Goal: Task Accomplishment & Management: Manage account settings

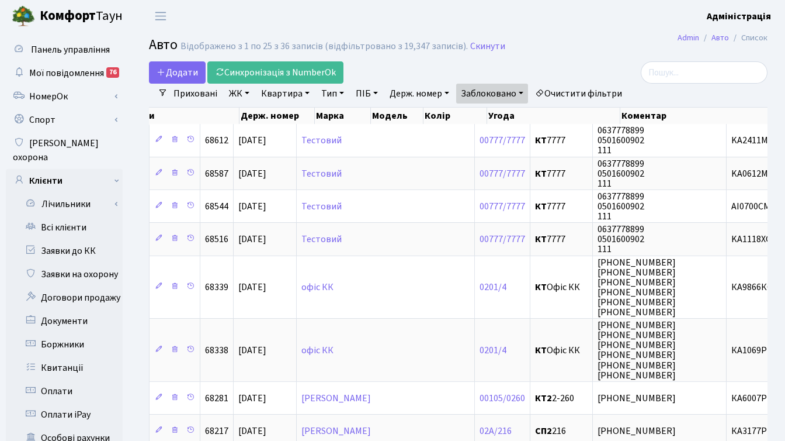
scroll to position [0, 482]
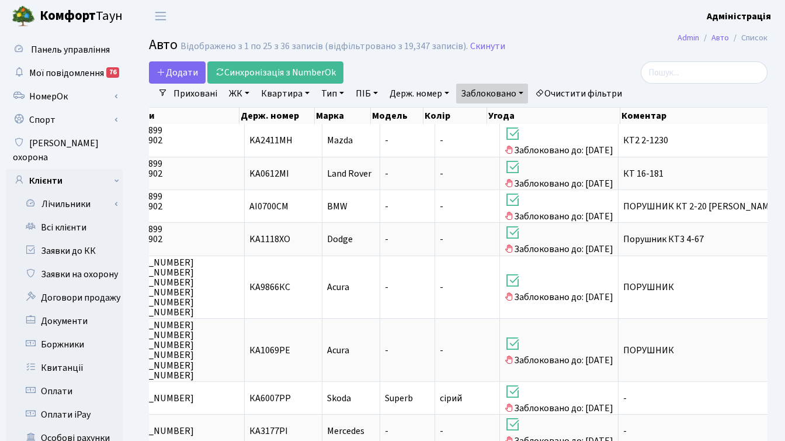
click at [595, 41] on h2 "Авто Відображено з 1 по 25 з 36 записів (відфільтровано з 19,347 записів). Скин…" at bounding box center [458, 47] width 619 height 20
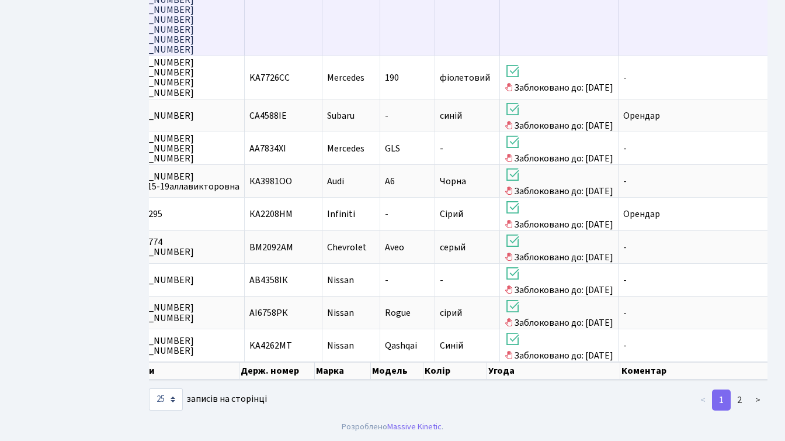
scroll to position [913, 0]
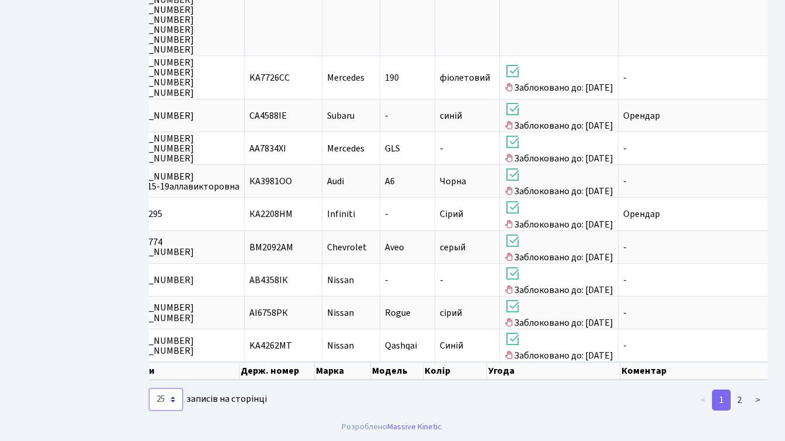
click at [167, 399] on select "10 25 50 100 250 500 1,000" at bounding box center [166, 399] width 34 height 22
select select "50"
click at [149, 388] on select "10 25 50 100 250 500 1,000" at bounding box center [166, 399] width 34 height 22
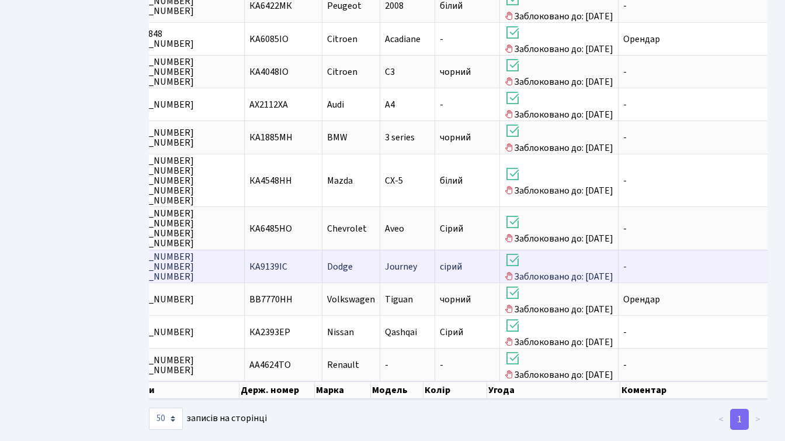
scroll to position [0, 473]
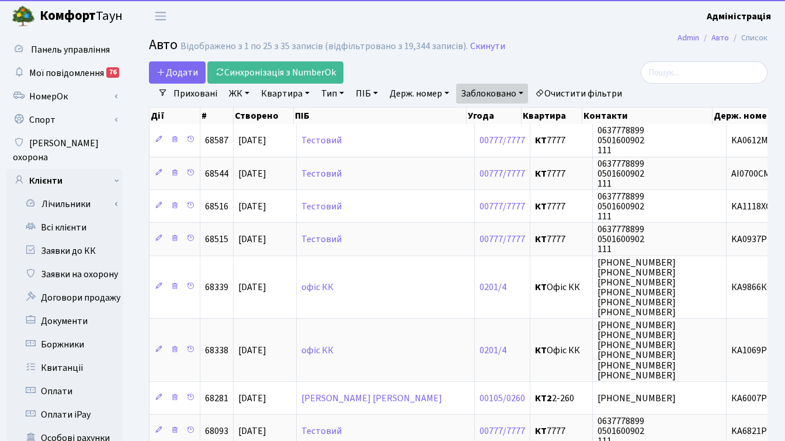
select select "25"
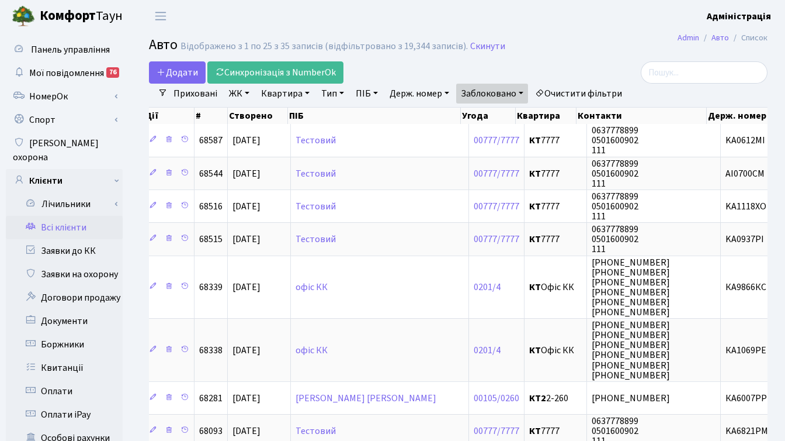
click at [71, 216] on link "Всі клієнти" at bounding box center [64, 227] width 117 height 23
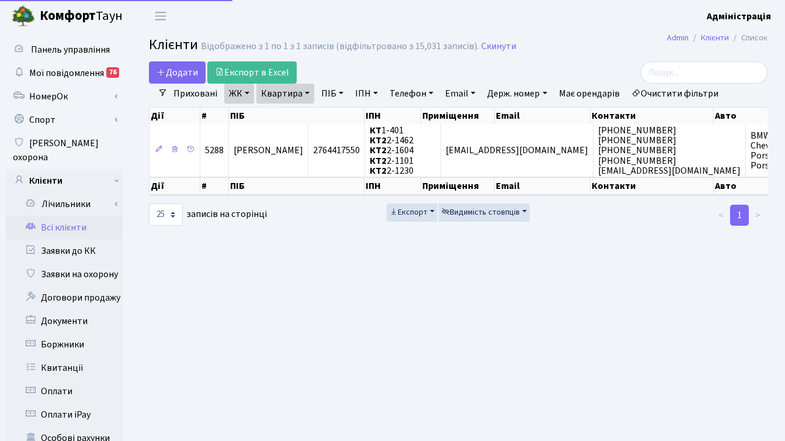
select select "25"
click at [63, 356] on link "Квитанції" at bounding box center [64, 367] width 117 height 23
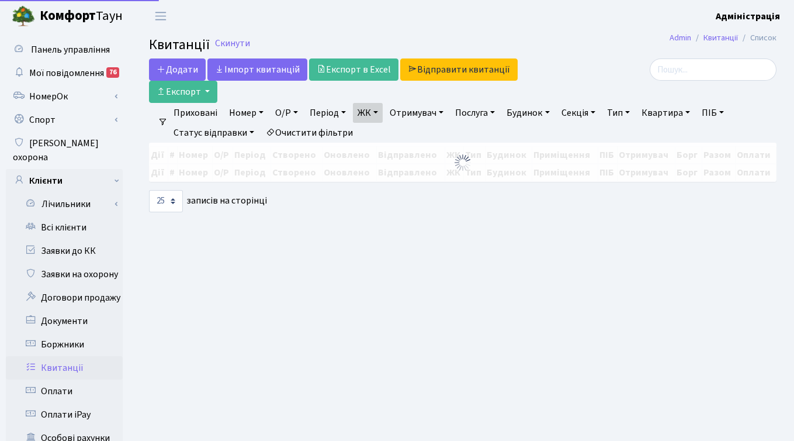
select select "25"
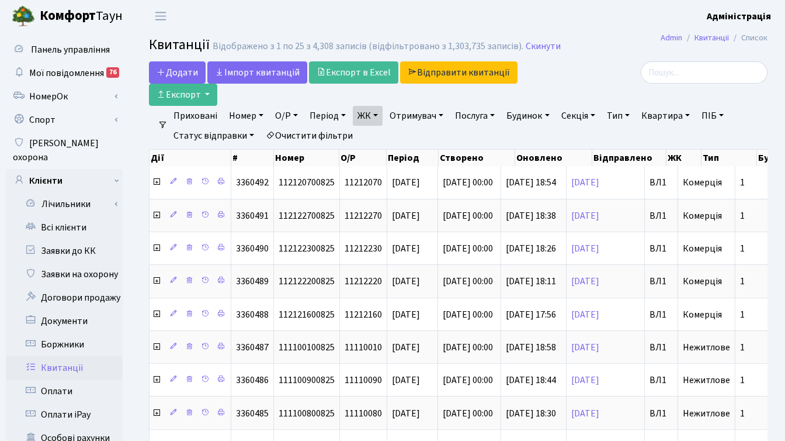
click at [625, 115] on link "Тип" at bounding box center [618, 116] width 32 height 20
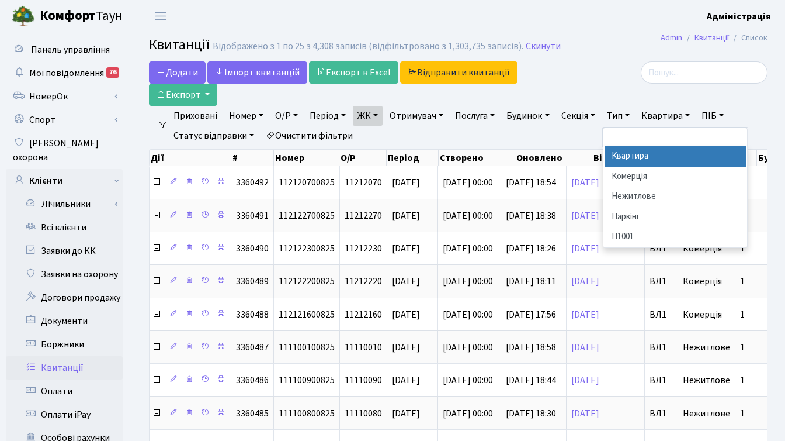
click at [632, 158] on li "Квартира" at bounding box center [675, 156] width 141 height 20
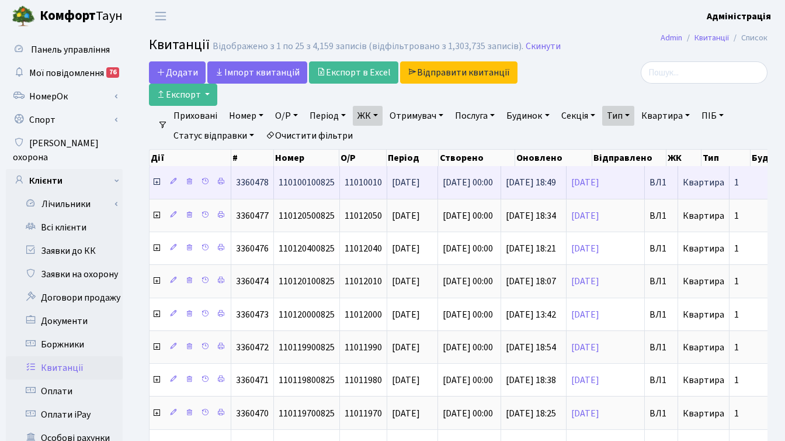
click at [158, 181] on icon at bounding box center [156, 181] width 9 height 9
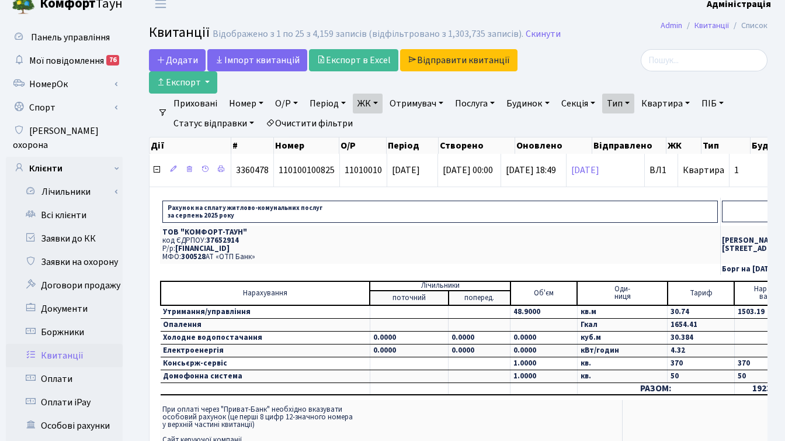
scroll to position [14, 0]
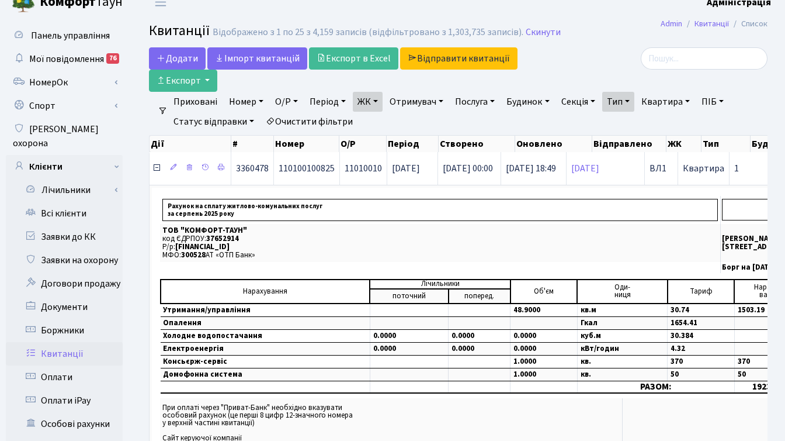
click at [155, 167] on icon at bounding box center [156, 167] width 9 height 9
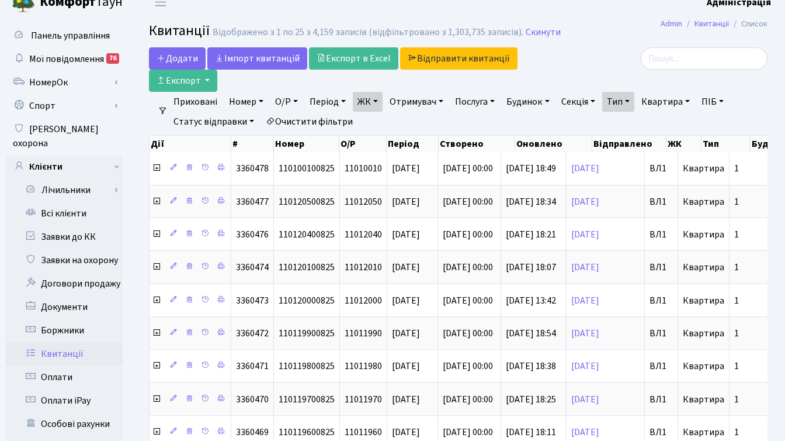
click at [601, 61] on div at bounding box center [670, 58] width 195 height 22
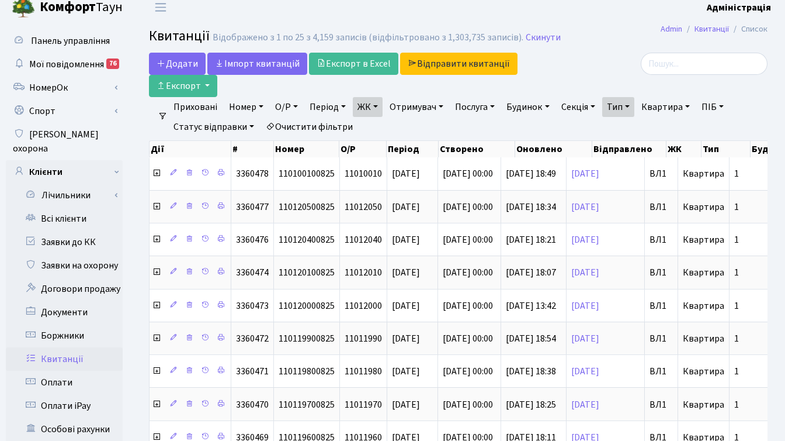
scroll to position [0, 0]
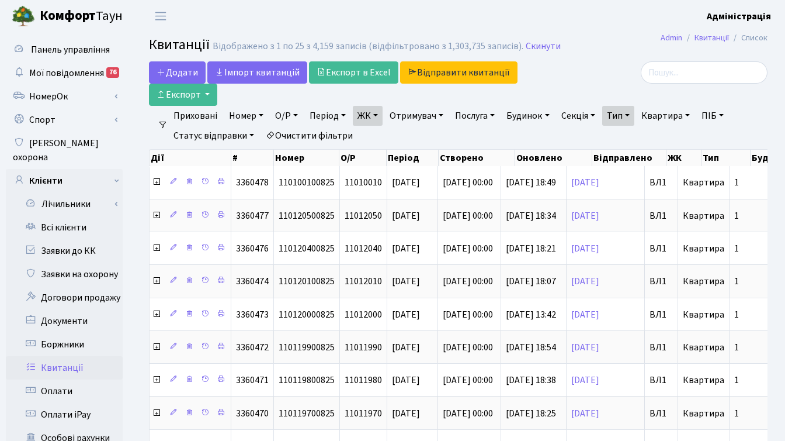
click at [616, 65] on div at bounding box center [670, 72] width 195 height 22
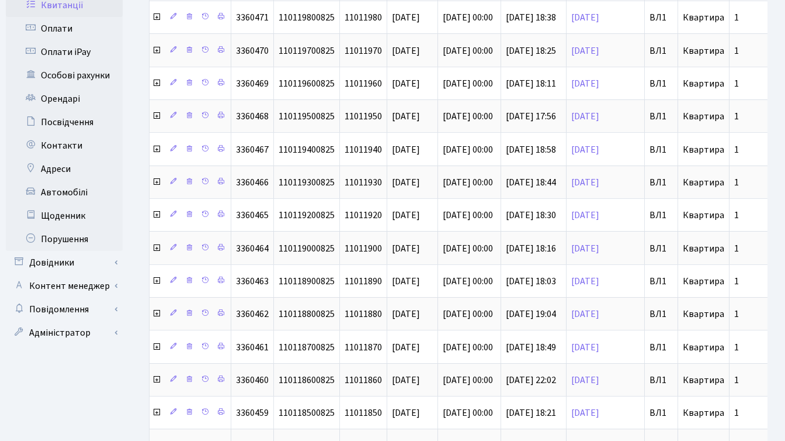
scroll to position [387, 0]
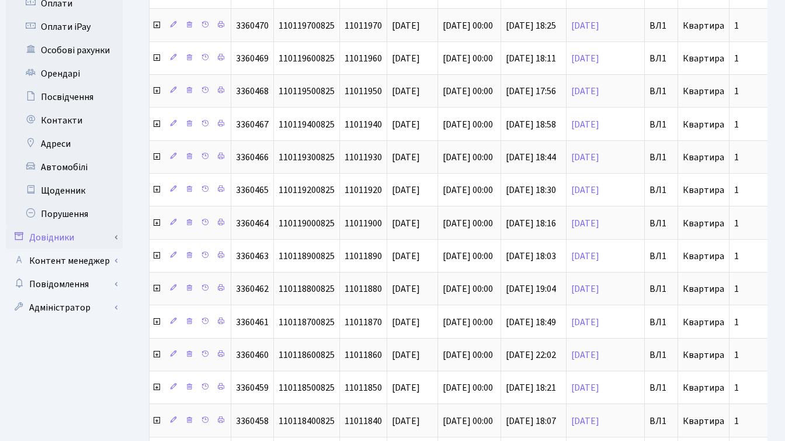
click at [66, 226] on link "Довідники" at bounding box center [64, 237] width 117 height 23
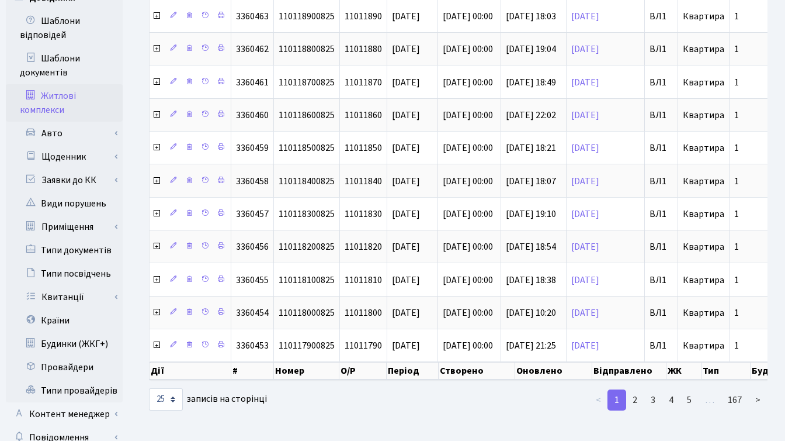
scroll to position [680, 0]
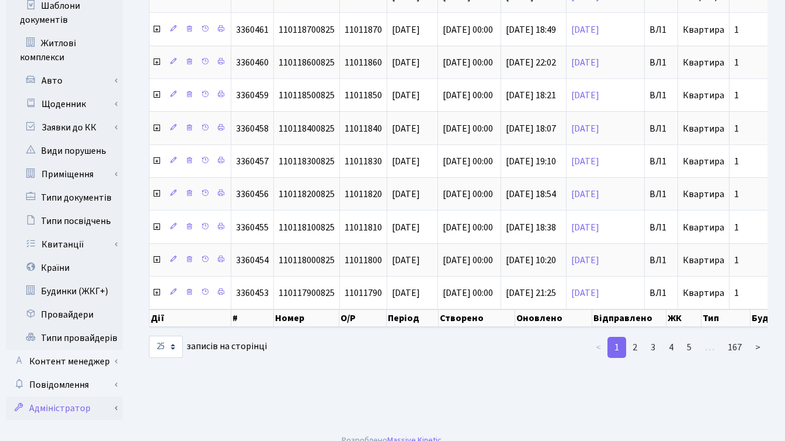
click at [65, 396] on link "Адміністратор" at bounding box center [64, 407] width 117 height 23
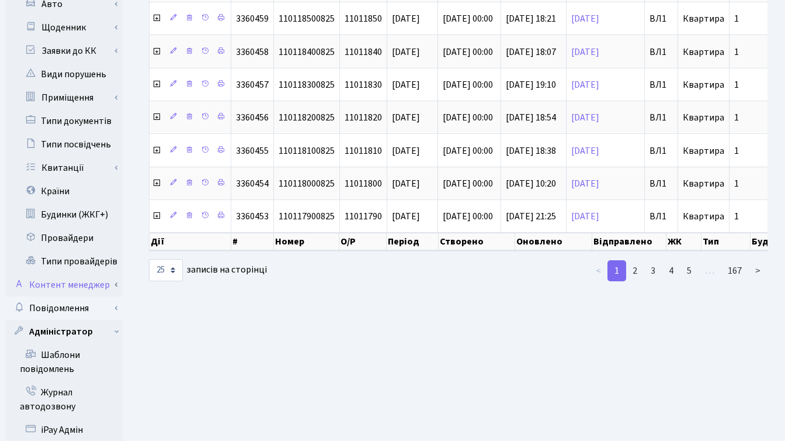
scroll to position [955, 0]
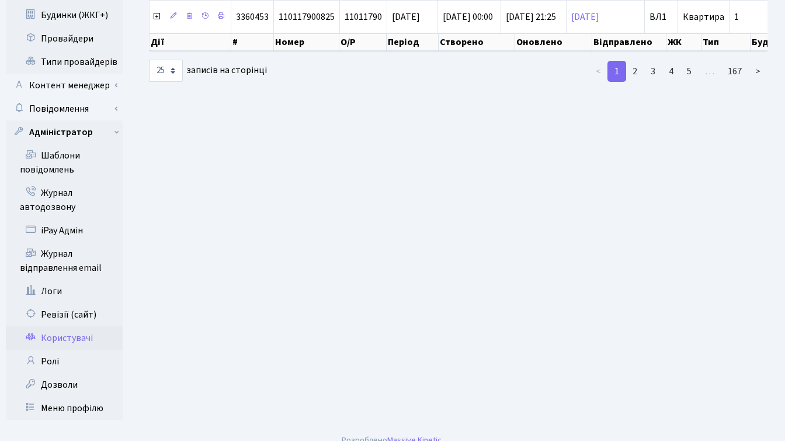
click at [65, 326] on link "Користувачі" at bounding box center [64, 337] width 117 height 23
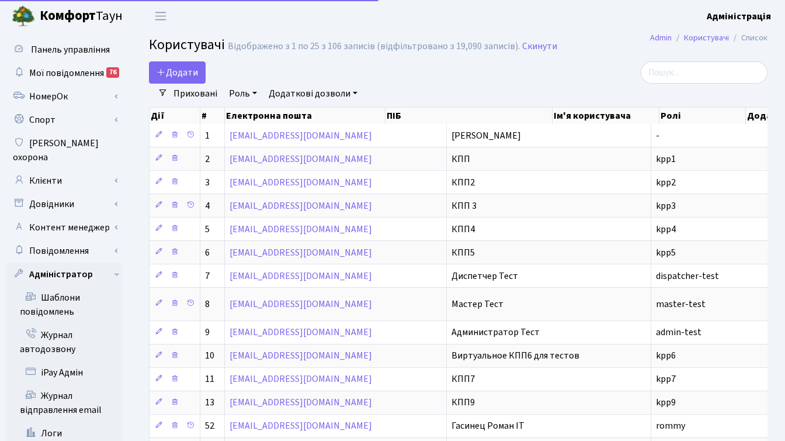
select select "25"
click at [701, 68] on input "search" at bounding box center [704, 72] width 127 height 22
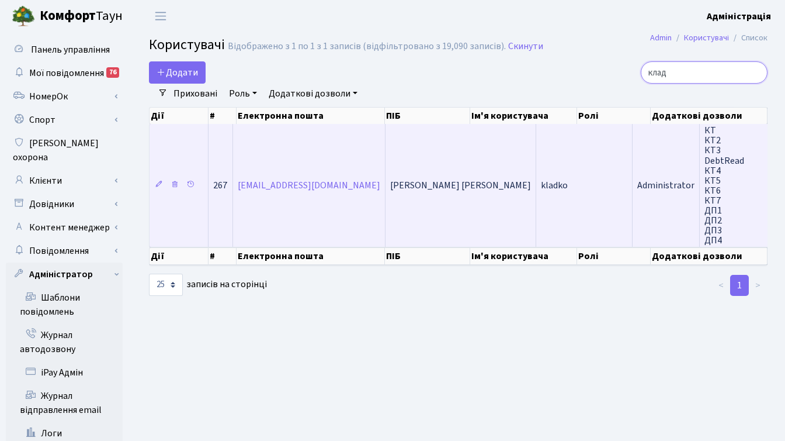
type input "клад"
click at [637, 181] on span "Administrator" at bounding box center [665, 185] width 57 height 13
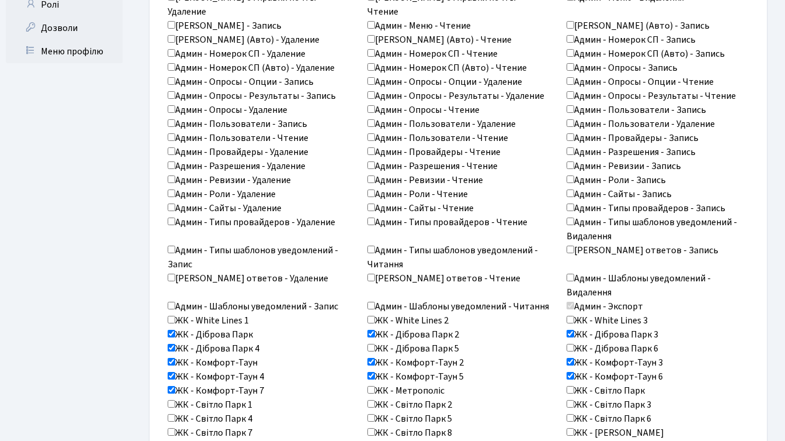
scroll to position [507, 0]
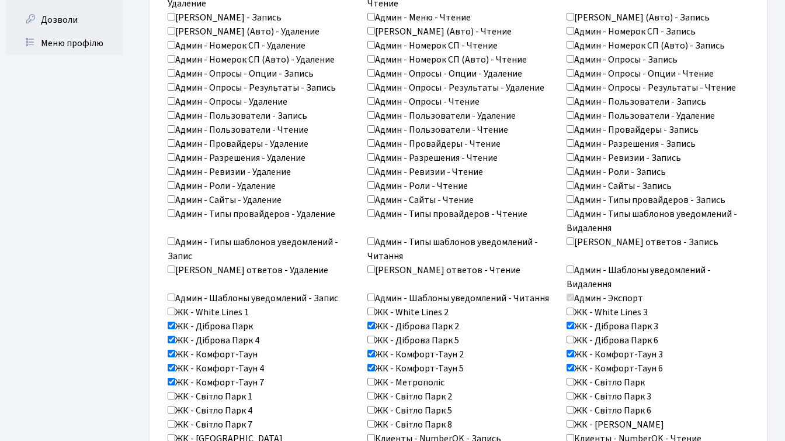
click at [172, 321] on input "ЖК - Діброва Парк" at bounding box center [172, 325] width 8 height 8
checkbox input "false"
click at [171, 333] on label "ЖК - Діброва Парк 4" at bounding box center [214, 340] width 92 height 14
click at [171, 335] on input "ЖК - Діброва Парк 4" at bounding box center [172, 339] width 8 height 8
checkbox input "false"
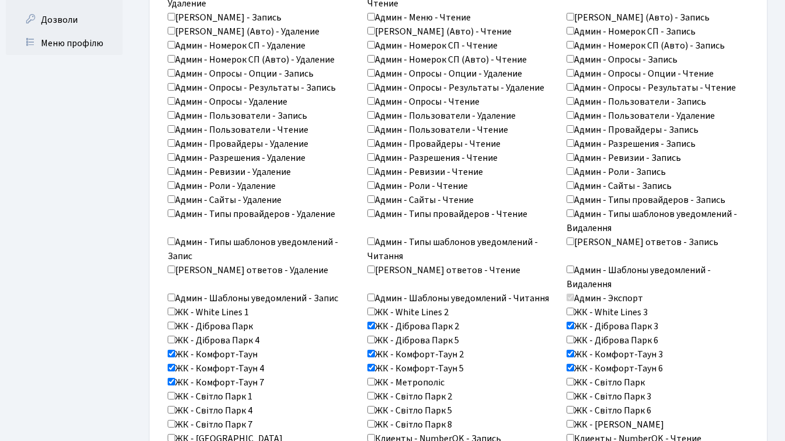
click at [373, 321] on input "ЖК - Діброва Парк 2" at bounding box center [372, 325] width 8 height 8
checkbox input "false"
click at [572, 321] on input "ЖК - Діброва Парк 3" at bounding box center [571, 325] width 8 height 8
checkbox input "false"
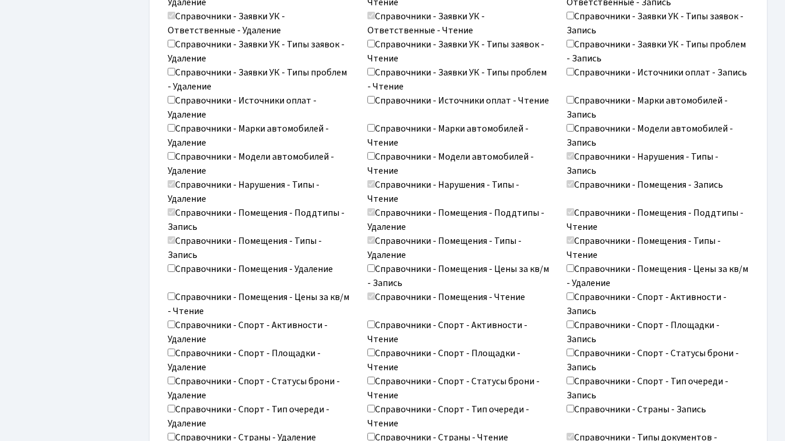
scroll to position [1921, 0]
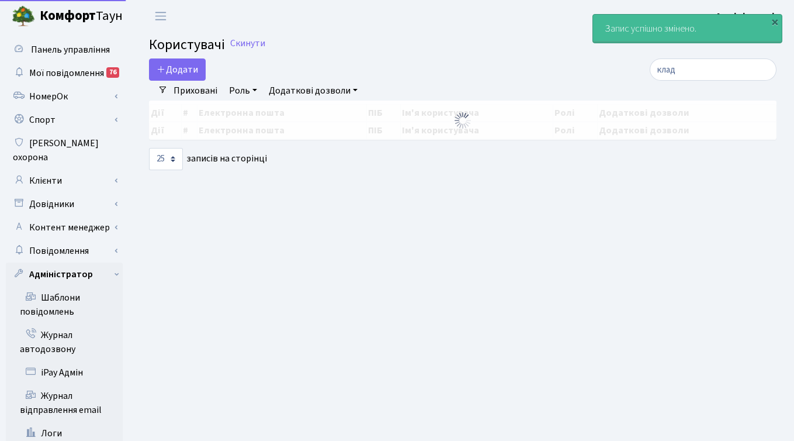
select select "25"
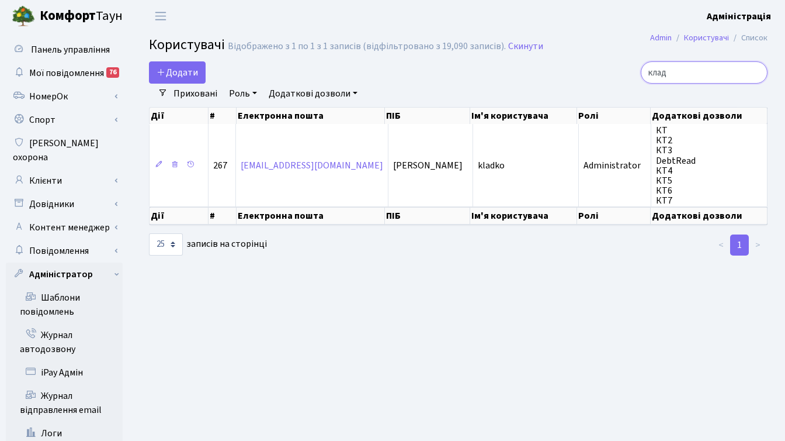
click at [758, 73] on input "клад" at bounding box center [704, 72] width 127 height 22
click at [617, 75] on div at bounding box center [670, 72] width 195 height 22
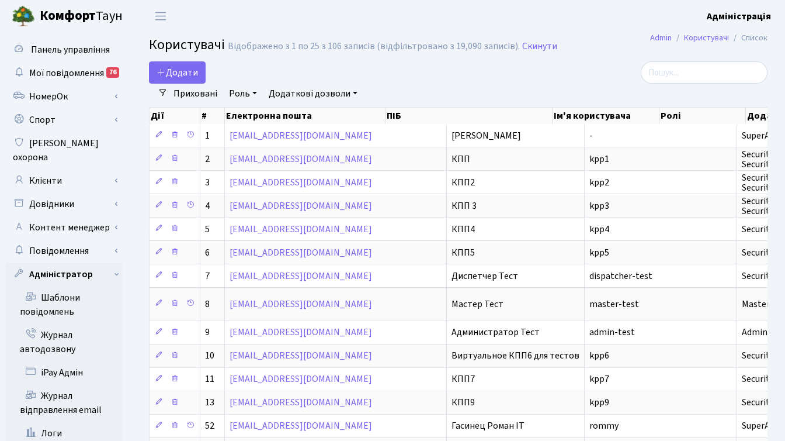
click at [587, 67] on div at bounding box center [670, 72] width 195 height 22
click at [572, 88] on div "Приховані Роль - SuperAdministrator Administrator Security User Moderator Dispa…" at bounding box center [463, 94] width 591 height 20
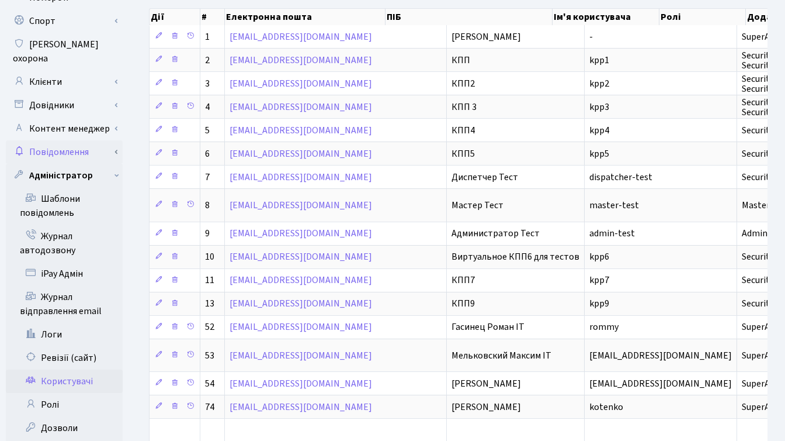
click at [74, 140] on link "Повідомлення" at bounding box center [64, 151] width 117 height 23
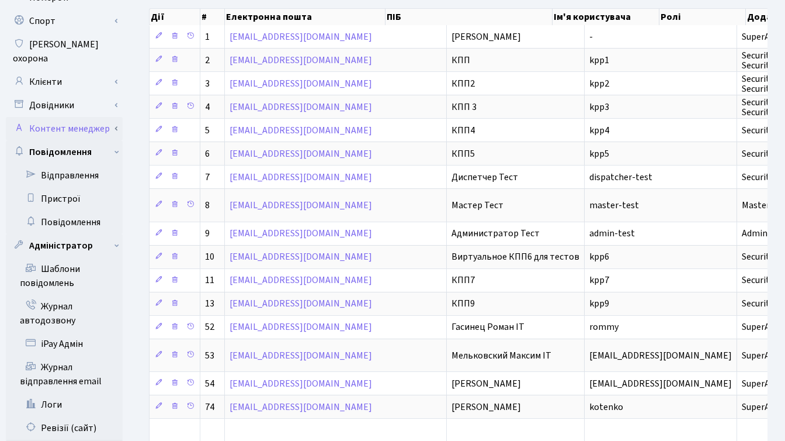
click at [76, 117] on link "Контент менеджер" at bounding box center [64, 128] width 117 height 23
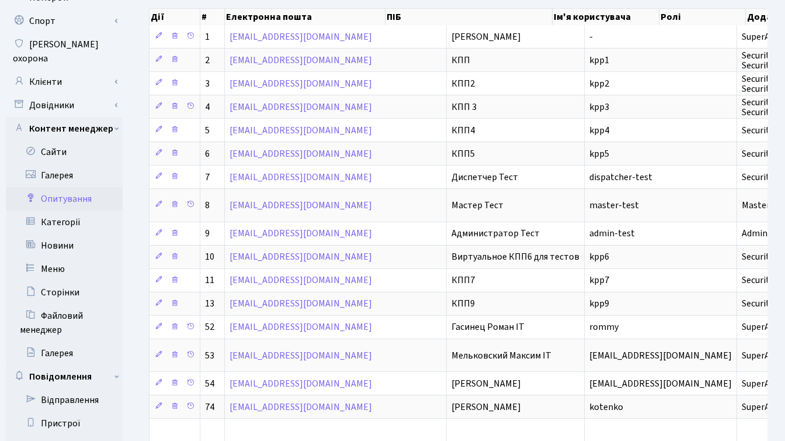
click at [66, 187] on link "Опитування" at bounding box center [64, 198] width 117 height 23
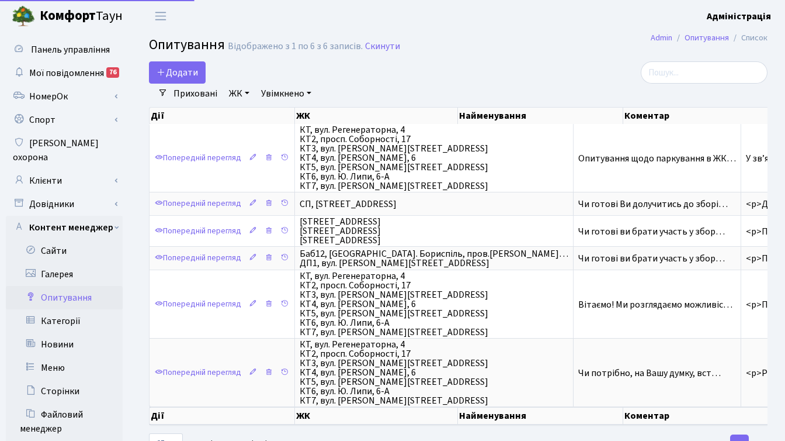
select select "25"
click at [497, 81] on div "Додати" at bounding box center [352, 72] width 407 height 22
click at [192, 71] on span "Додати" at bounding box center [177, 72] width 41 height 13
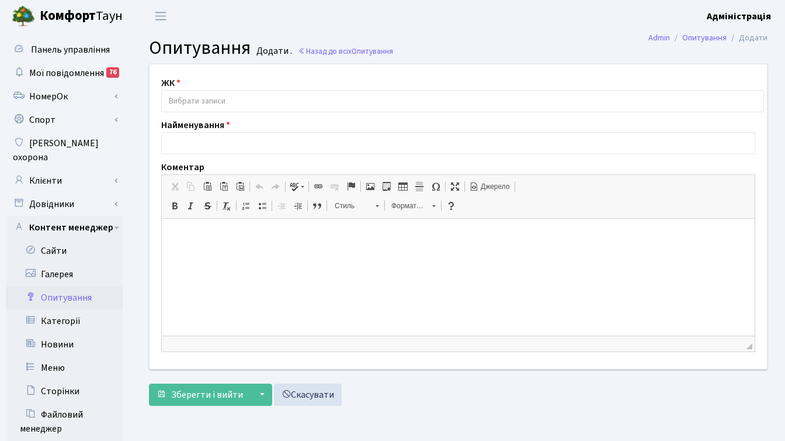
click at [188, 99] on input "search" at bounding box center [463, 101] width 602 height 21
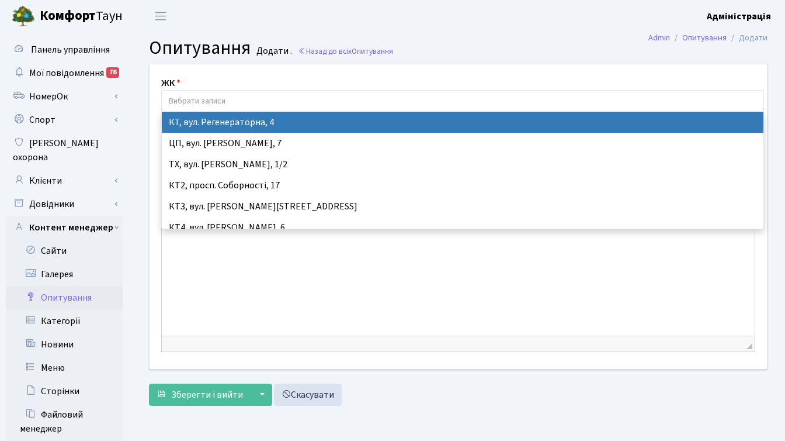
select select "271"
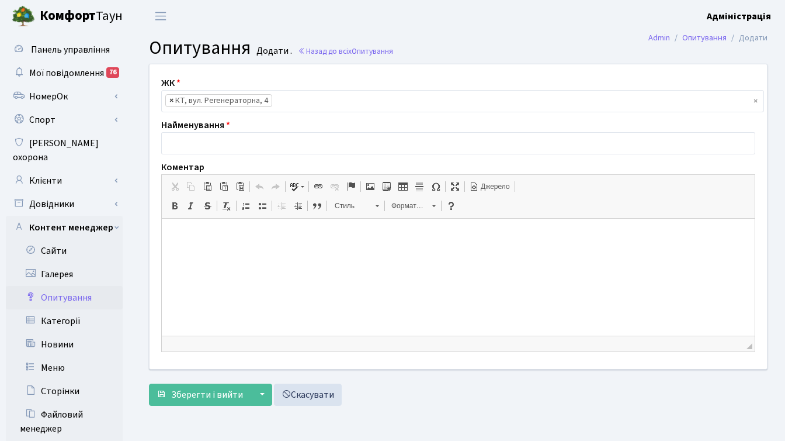
click at [171, 101] on span "×" at bounding box center [171, 101] width 4 height 12
select select
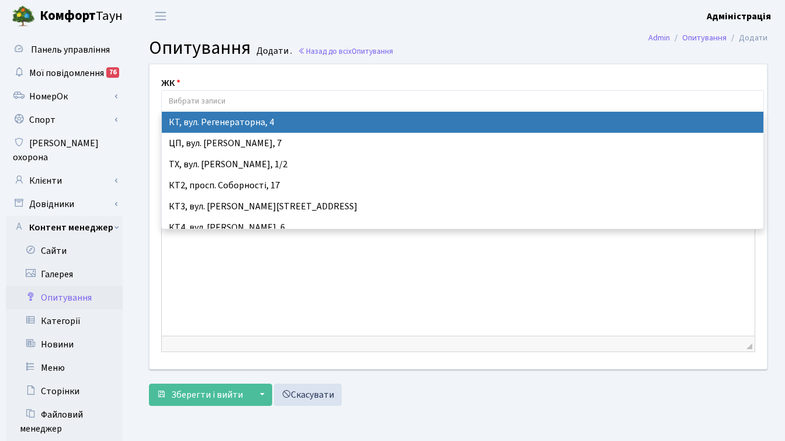
click at [513, 36] on main "Admin Опитування Додати Опитування Додати . Назад до всіх Опитування ЖК КТ, вул…" at bounding box center [458, 274] width 654 height 484
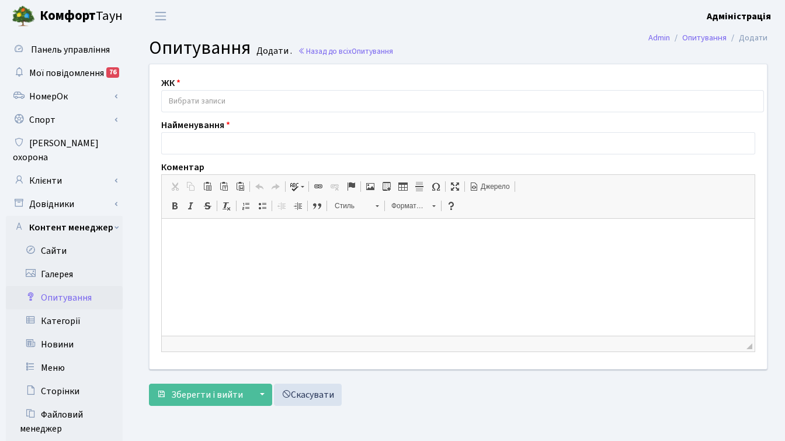
click at [60, 286] on link "Опитування" at bounding box center [64, 297] width 117 height 23
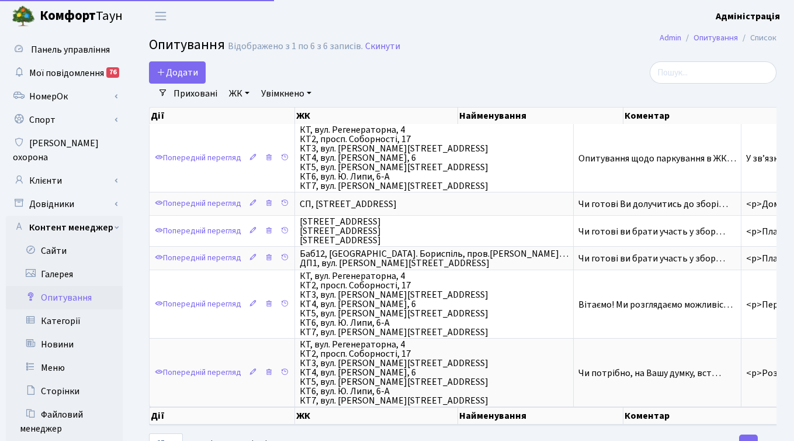
select select "25"
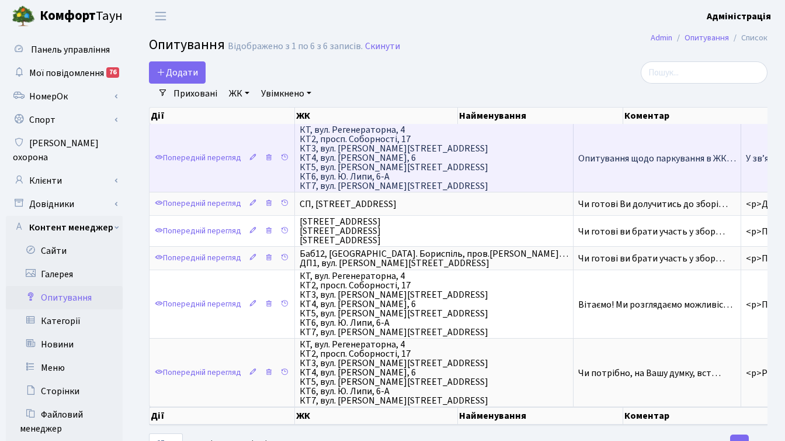
click at [583, 149] on td "Опитування щодо паркування в ЖК…" at bounding box center [658, 158] width 168 height 68
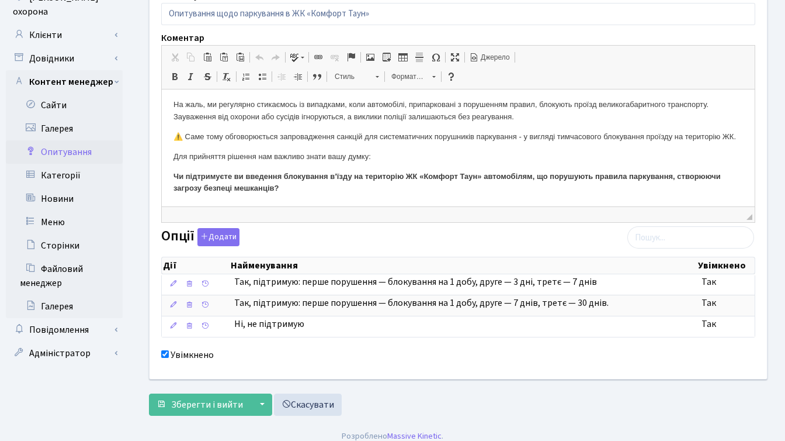
scroll to position [155, 0]
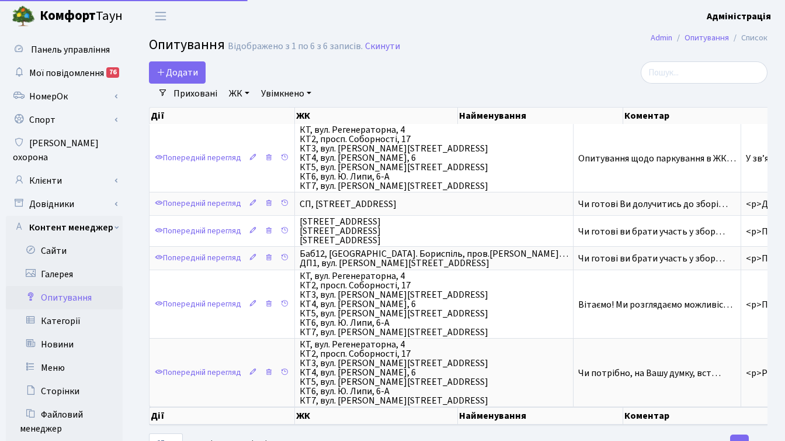
select select "25"
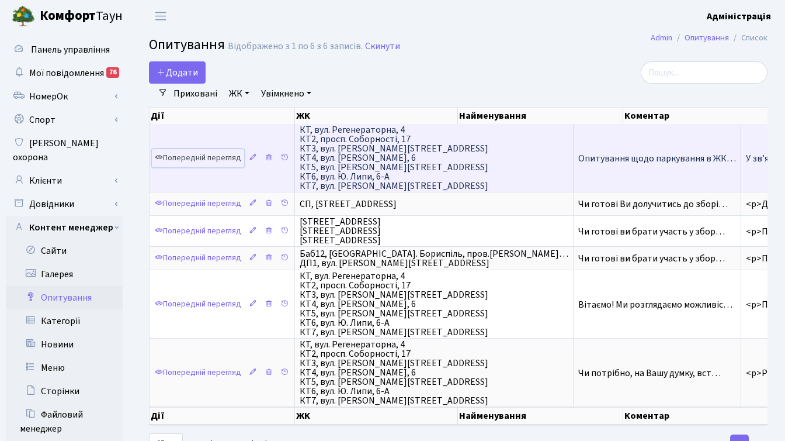
click at [232, 157] on link "Попередній перегляд" at bounding box center [198, 158] width 92 height 18
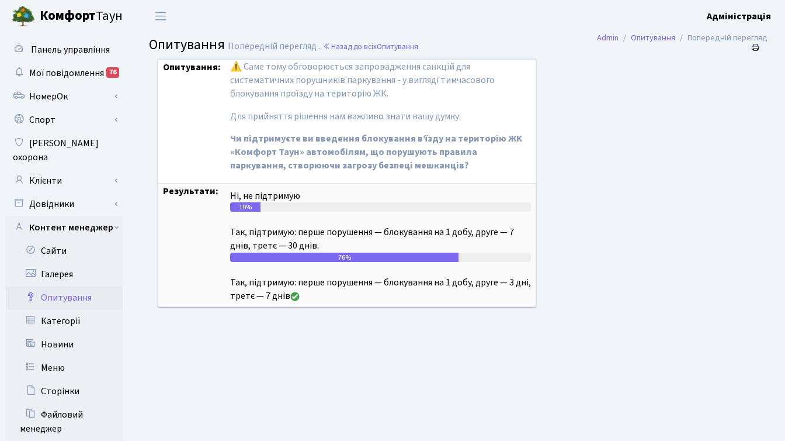
scroll to position [180, 0]
click at [244, 208] on div "10%" at bounding box center [245, 206] width 30 height 9
click at [240, 209] on div "10%" at bounding box center [245, 206] width 30 height 9
click at [275, 208] on div "10%" at bounding box center [380, 206] width 301 height 9
click at [474, 256] on div "76%" at bounding box center [380, 256] width 301 height 9
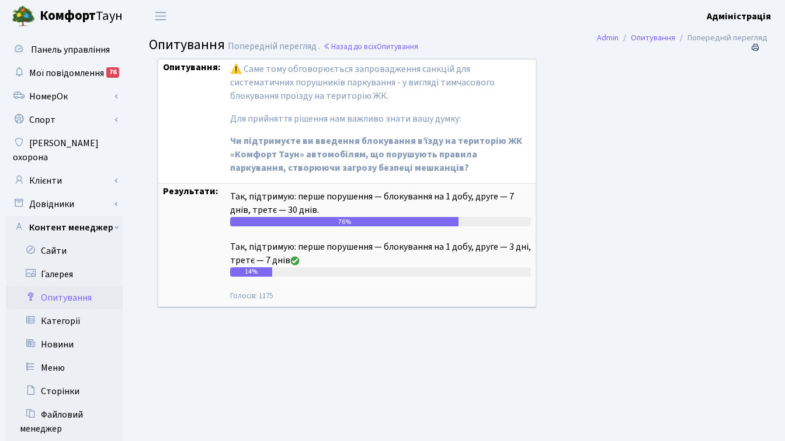
scroll to position [44, 0]
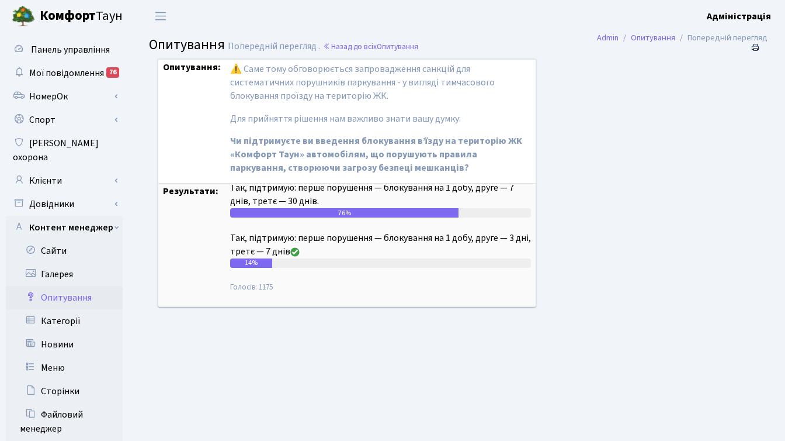
click at [346, 265] on div "14%" at bounding box center [380, 262] width 301 height 9
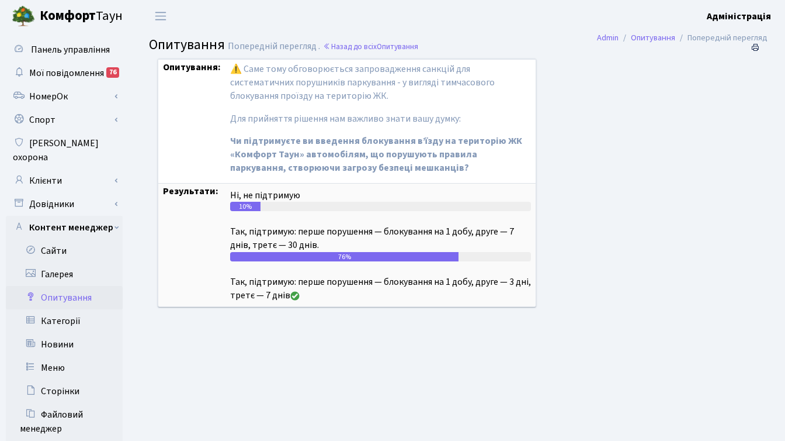
scroll to position [0, 0]
click at [699, 198] on div "Опитування: Опитування щодо паркування в ЖК «Комфорт Таун» У звʼязку з посиленн…" at bounding box center [446, 189] width 594 height 263
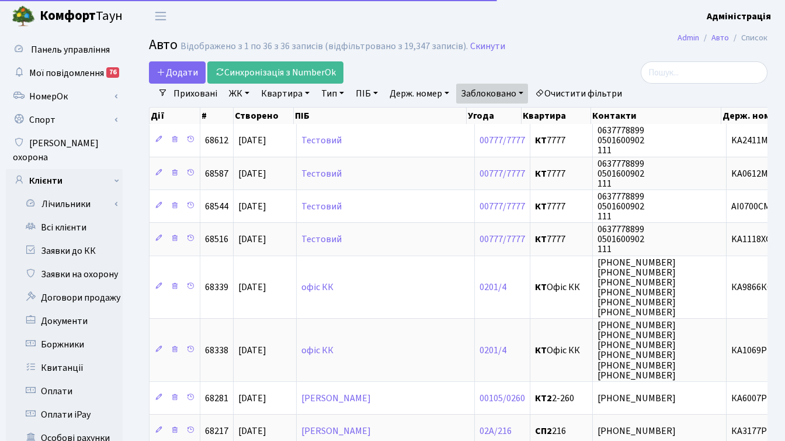
select select "25"
click at [564, 25] on header "Комфорт Таун Адміністрація Мій обліковий запис Вийти" at bounding box center [392, 16] width 785 height 32
click at [597, 51] on h2 "Авто Відображено з 1 по 36 з 36 записів (відфільтровано з 19,347 записів). Скин…" at bounding box center [458, 47] width 619 height 20
click at [591, 48] on h2 "Авто Відображено з 1 по 36 з 36 записів (відфільтровано з 19,347 записів). Скин…" at bounding box center [458, 47] width 619 height 20
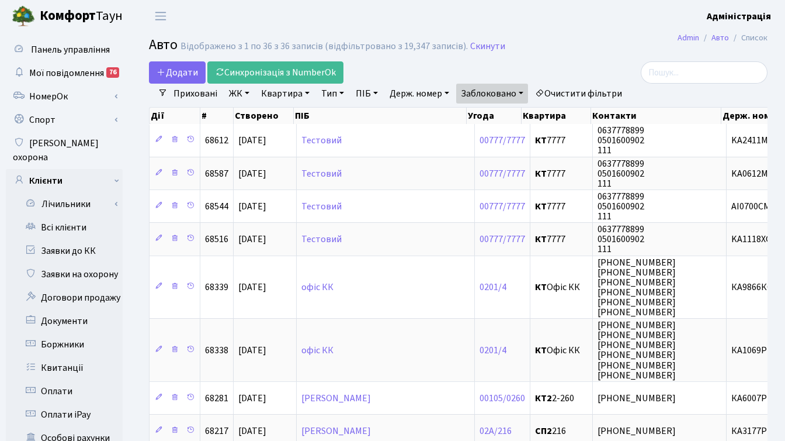
click at [588, 62] on div at bounding box center [670, 72] width 195 height 22
click at [68, 216] on link "Всі клієнти" at bounding box center [64, 227] width 117 height 23
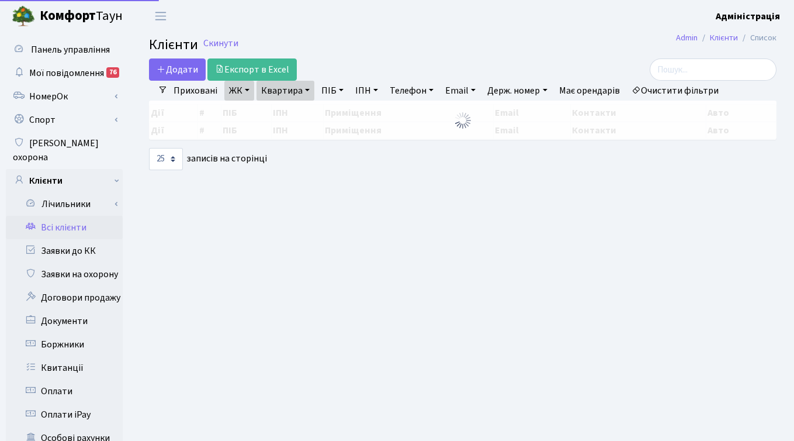
select select "25"
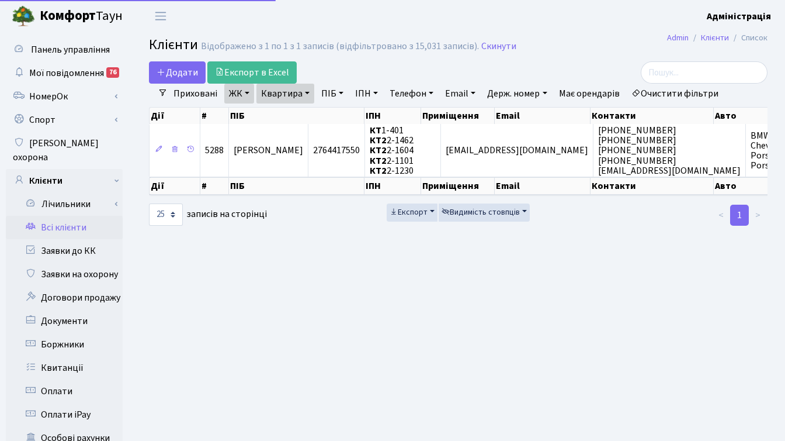
click at [670, 92] on link "Очистити фільтри" at bounding box center [675, 94] width 96 height 20
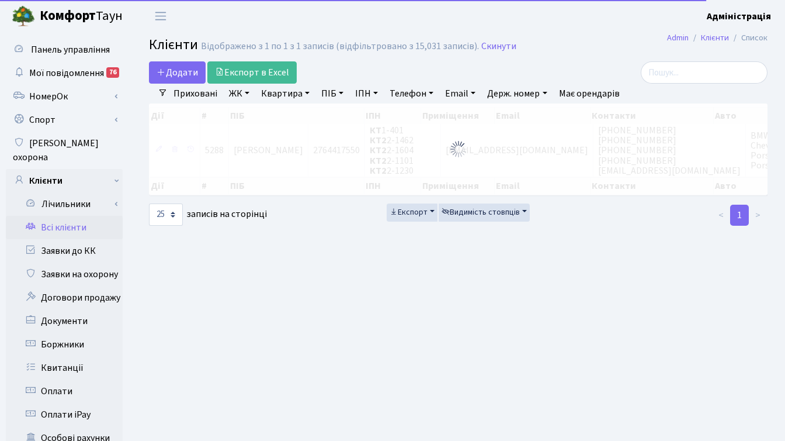
click at [608, 73] on div at bounding box center [670, 72] width 195 height 22
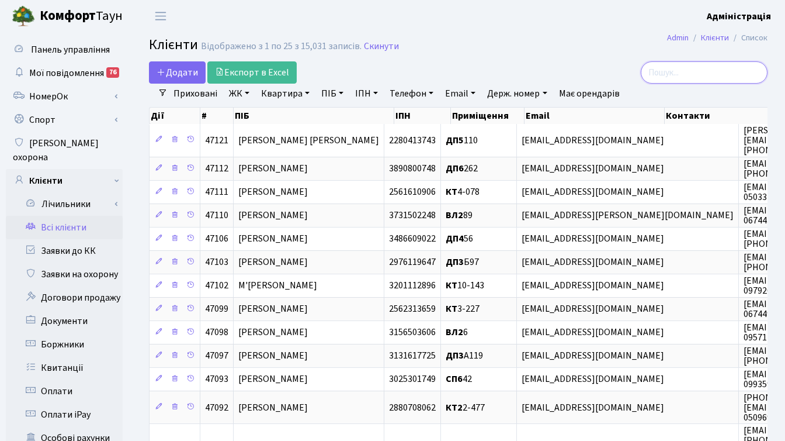
click at [714, 71] on input "search" at bounding box center [704, 72] width 127 height 22
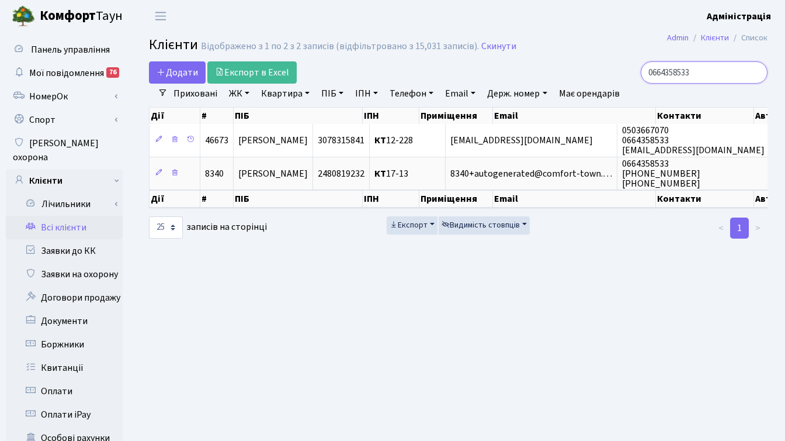
type input "0664358533"
click at [625, 292] on main "Admin Клієнти Список Клієнти Відображено з 1 по 2 з 2 записів (відфільтровано з…" at bounding box center [458, 372] width 654 height 680
click at [756, 73] on input "0664358533" at bounding box center [704, 72] width 127 height 22
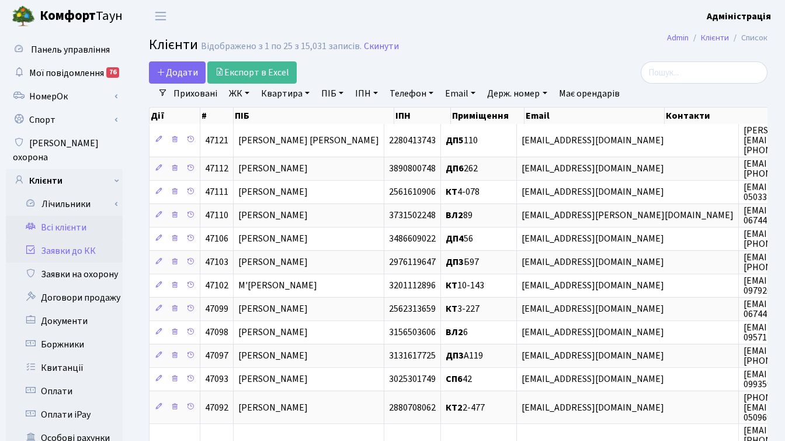
click at [71, 240] on link "Заявки до КК" at bounding box center [64, 250] width 117 height 23
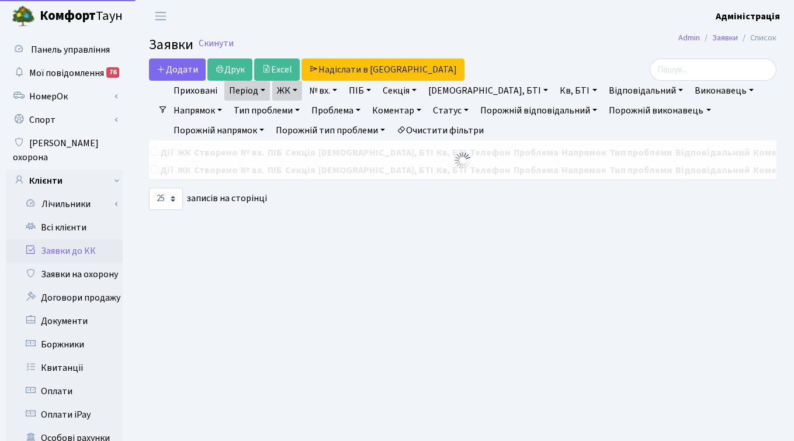
select select "25"
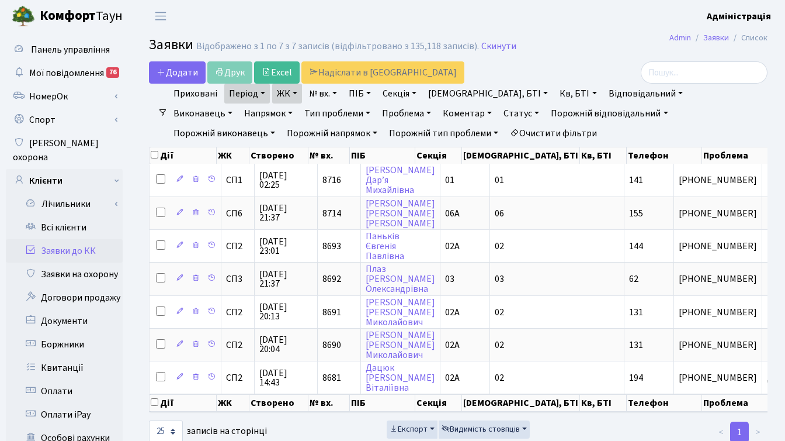
click at [505, 133] on link "Очистити фільтри" at bounding box center [553, 133] width 96 height 20
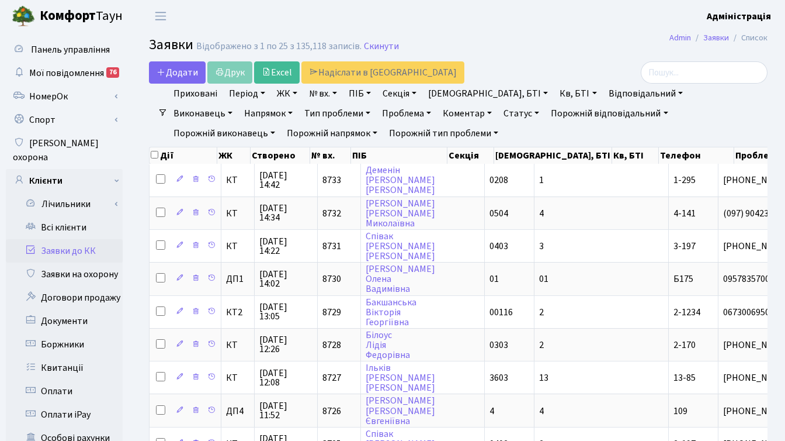
click at [292, 91] on link "ЖК" at bounding box center [287, 94] width 30 height 20
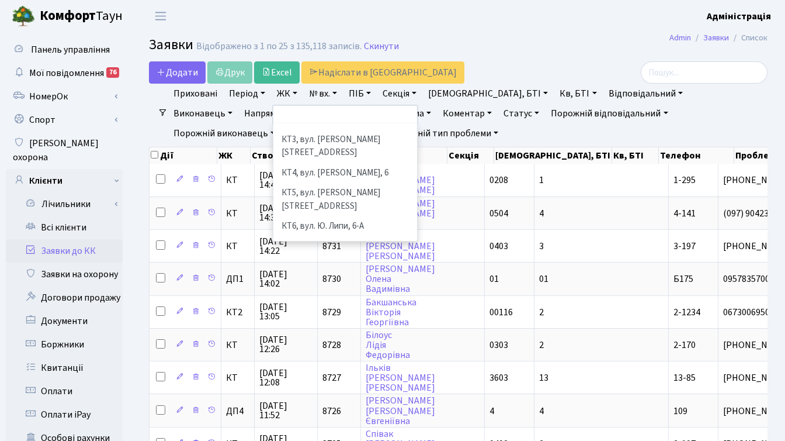
scroll to position [110, 0]
click at [311, 234] on li "[STREET_ADDRESS]" at bounding box center [345, 244] width 141 height 20
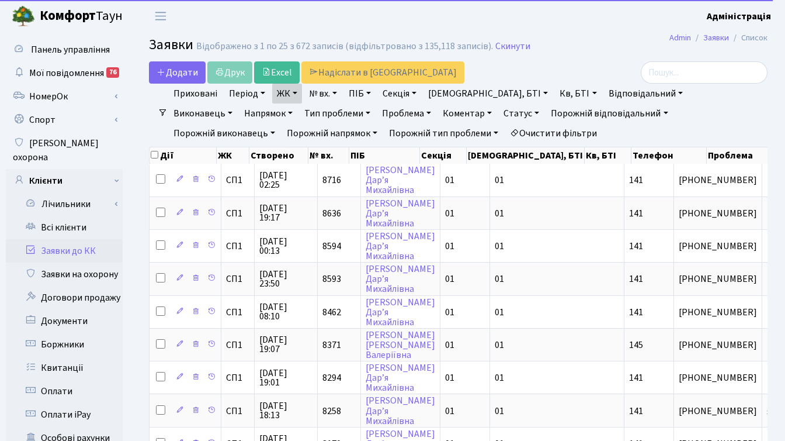
click at [295, 93] on link "ЖК" at bounding box center [287, 94] width 30 height 20
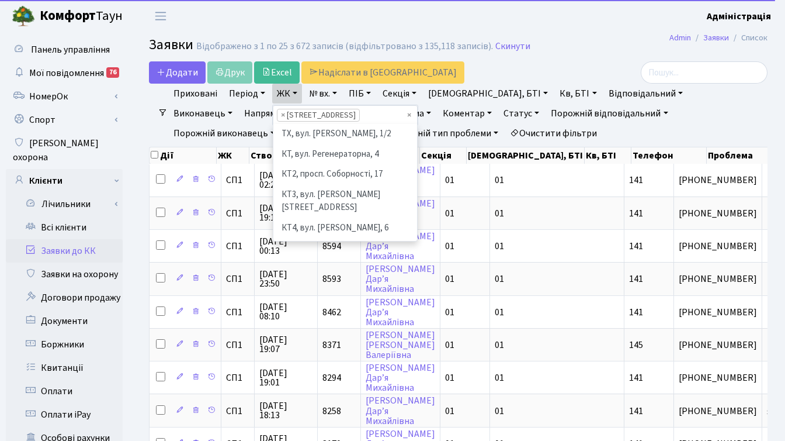
scroll to position [161, 0]
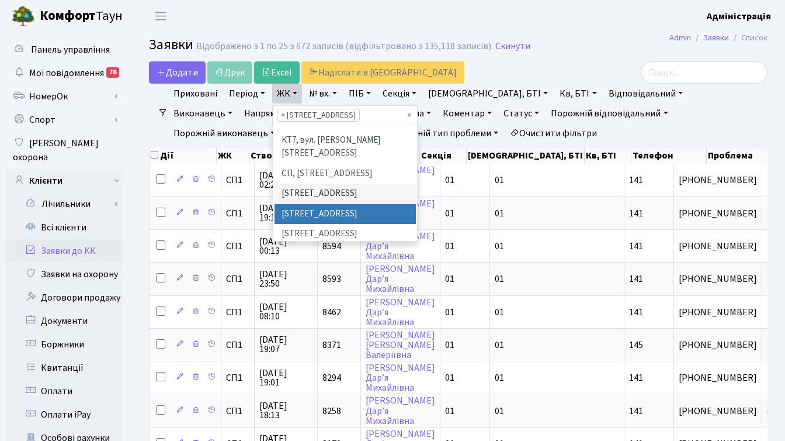
click at [331, 204] on li "[STREET_ADDRESS]" at bounding box center [345, 214] width 141 height 20
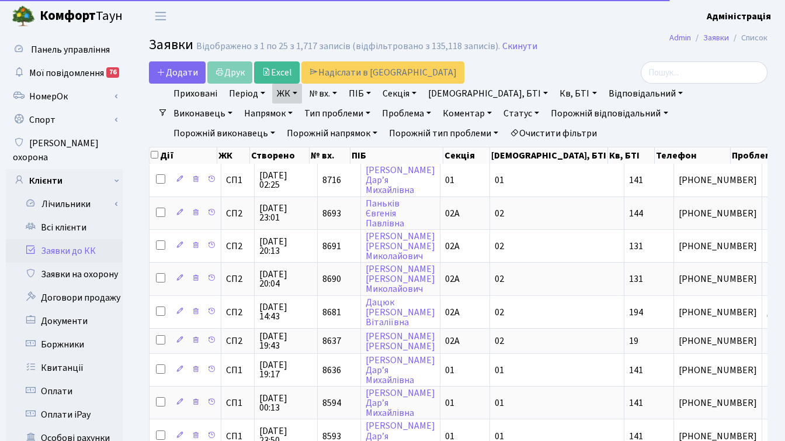
click at [290, 95] on link "ЖК" at bounding box center [287, 94] width 30 height 20
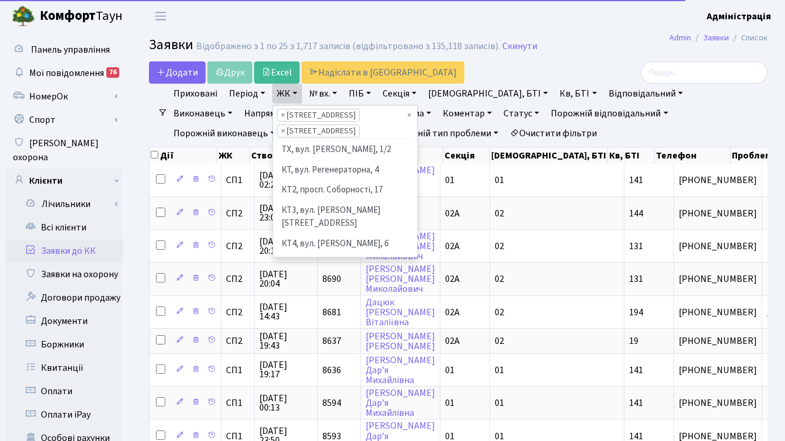
scroll to position [141, 0]
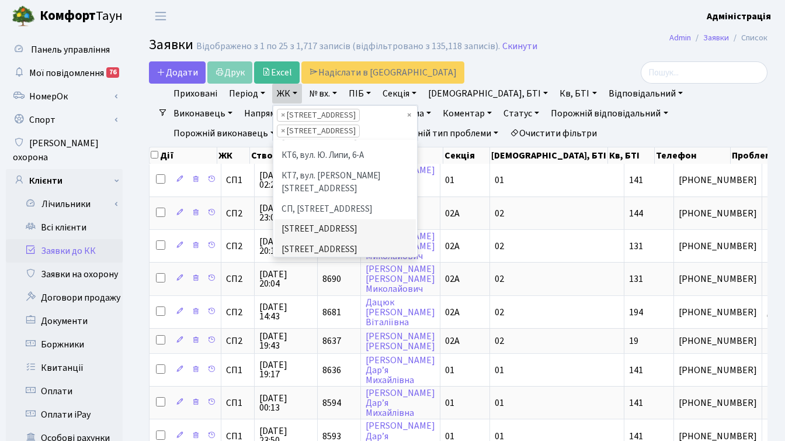
click at [309, 259] on li "[STREET_ADDRESS]" at bounding box center [345, 269] width 141 height 20
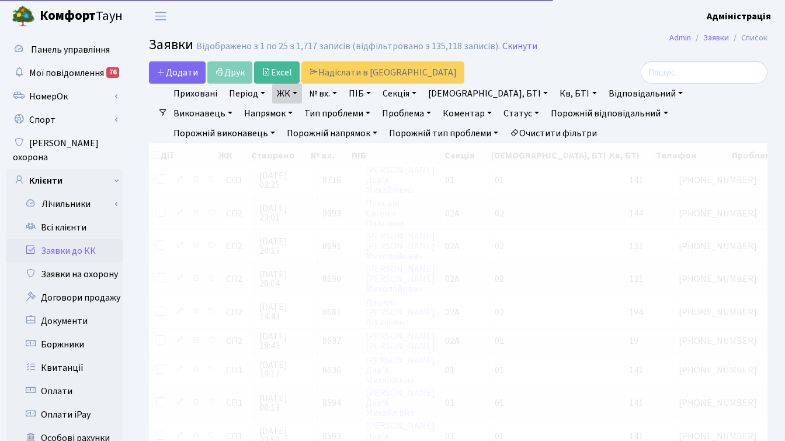
click at [293, 97] on link "ЖК" at bounding box center [287, 94] width 30 height 20
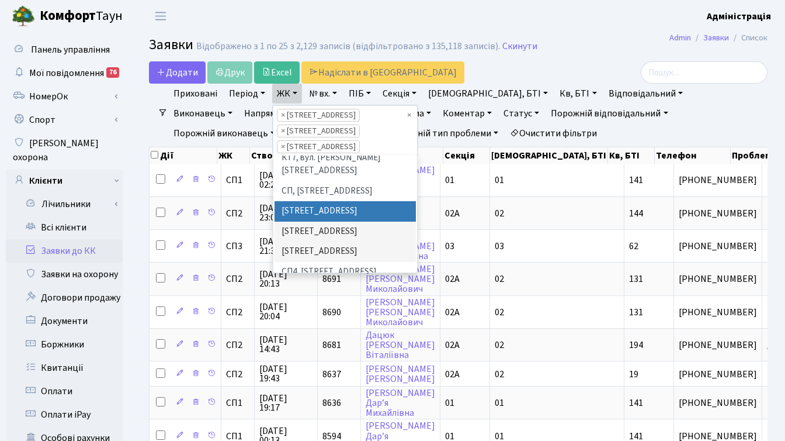
scroll to position [183, 0]
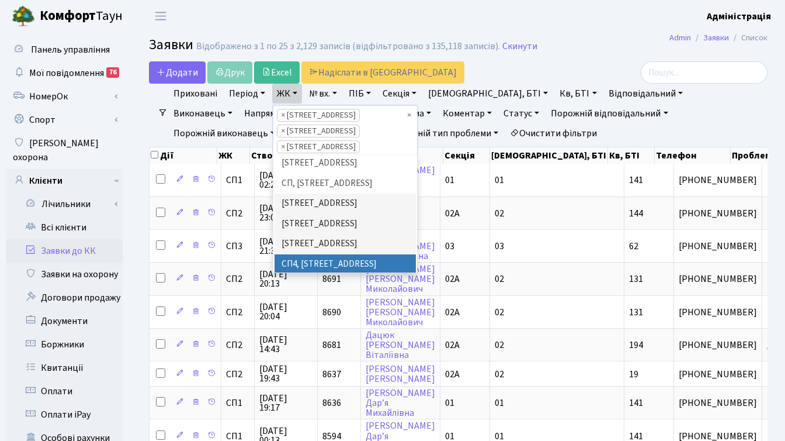
click at [311, 254] on li "СП4, [STREET_ADDRESS]" at bounding box center [345, 264] width 141 height 20
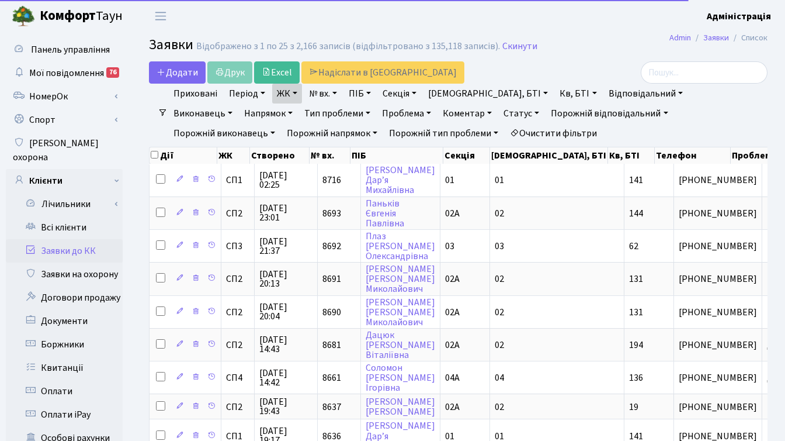
click at [284, 98] on link "ЖК" at bounding box center [287, 94] width 30 height 20
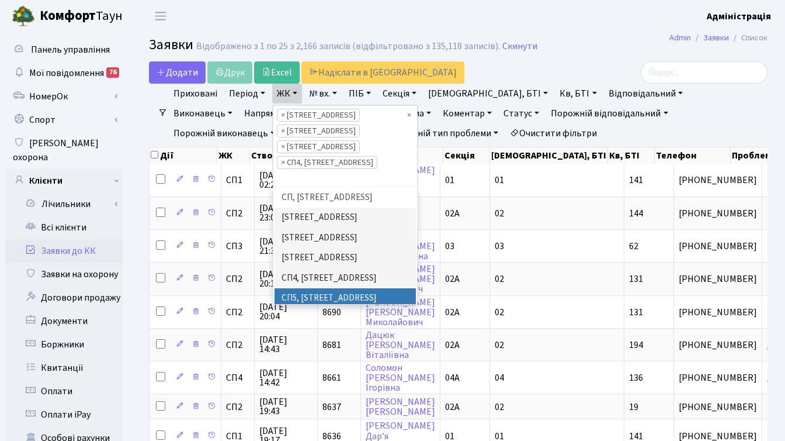
scroll to position [209, 0]
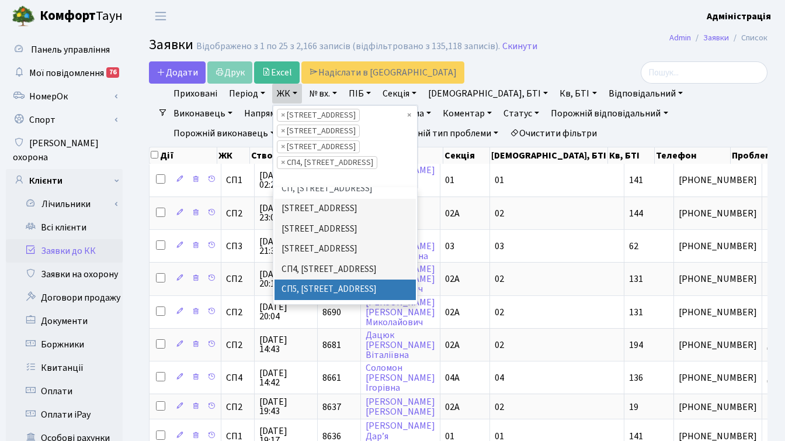
click at [320, 279] on li "СП5, [STREET_ADDRESS]" at bounding box center [345, 289] width 141 height 20
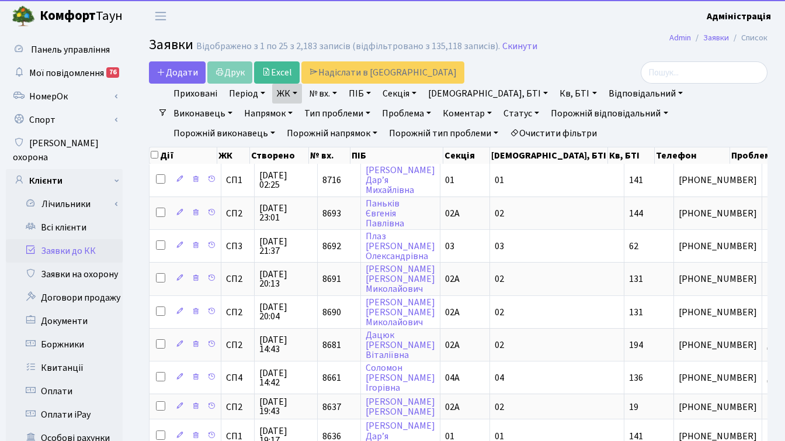
click at [289, 91] on link "ЖК" at bounding box center [287, 94] width 30 height 20
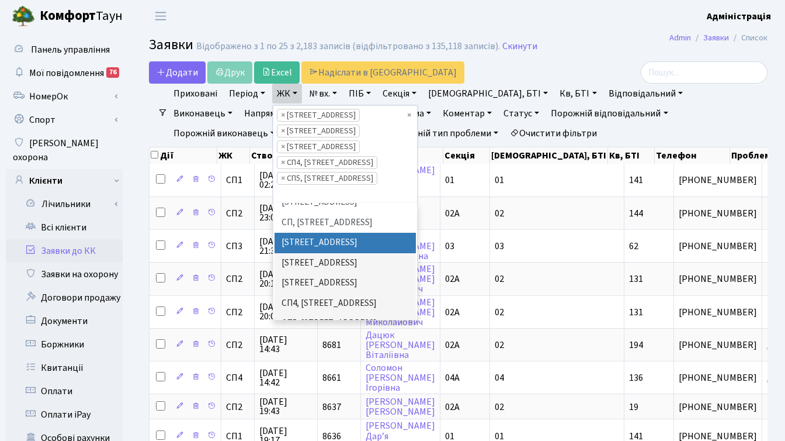
scroll to position [200, 0]
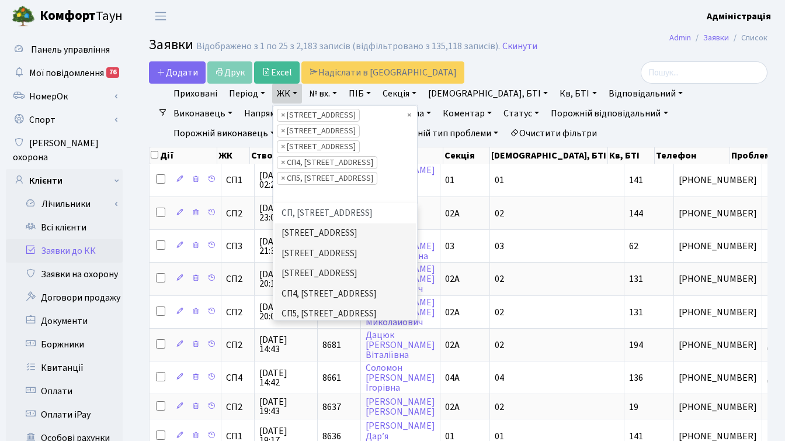
click at [307, 324] on li "СП6, [STREET_ADDRESS]" at bounding box center [345, 334] width 141 height 20
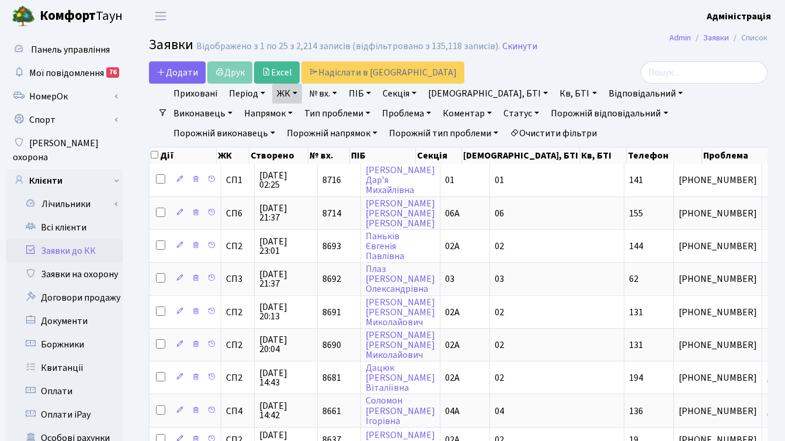
click at [499, 111] on link "Статус" at bounding box center [521, 113] width 45 height 20
click at [500, 178] on link "Не виконано" at bounding box center [546, 184] width 92 height 18
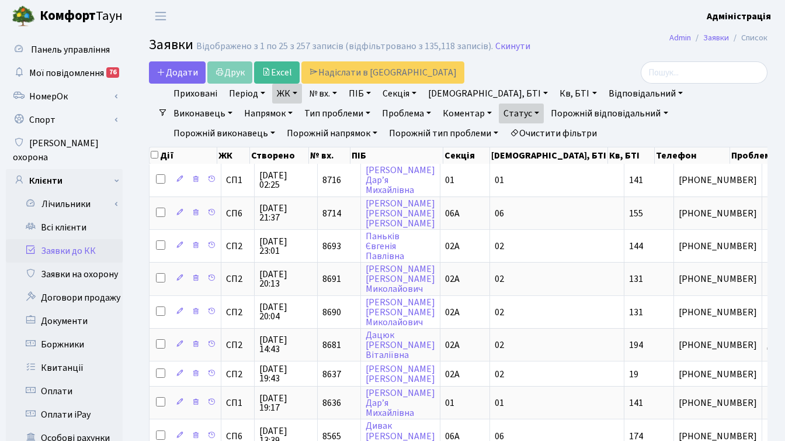
click at [258, 93] on link "Період" at bounding box center [247, 94] width 46 height 20
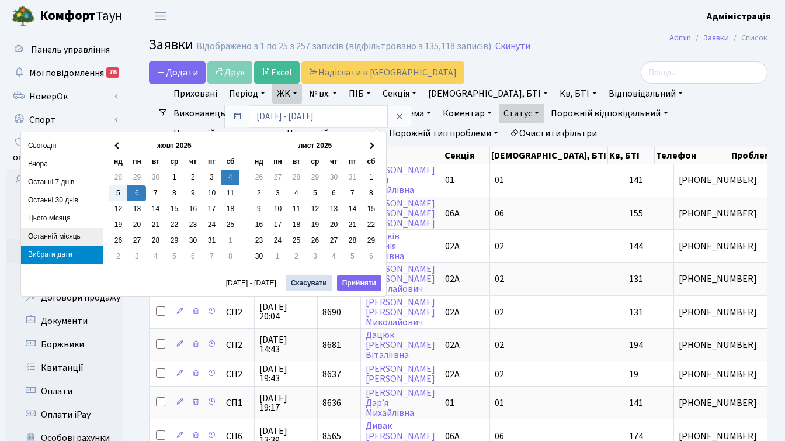
click at [69, 231] on li "Останній місяць" at bounding box center [62, 236] width 82 height 18
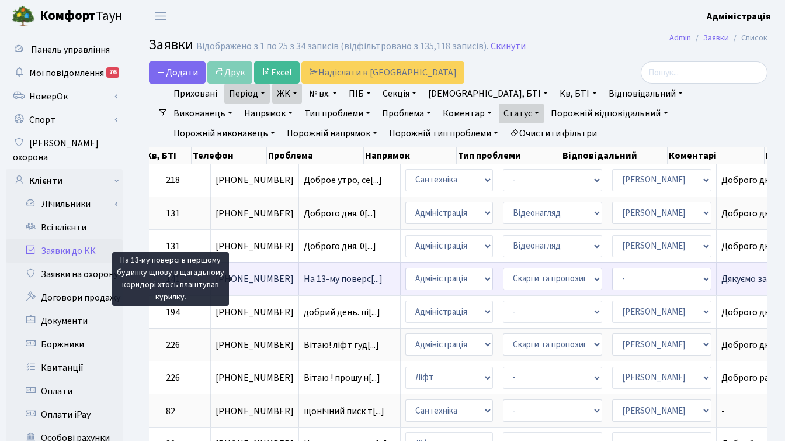
click at [304, 279] on span "На 13-му поверс[...]" at bounding box center [343, 278] width 79 height 13
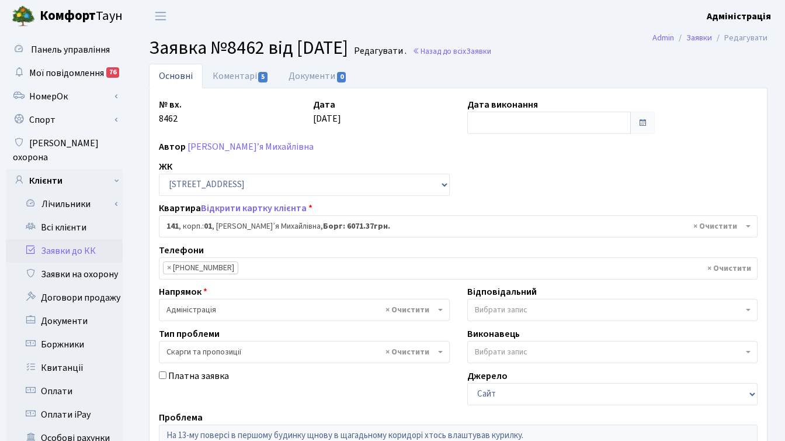
select select "20066"
select select "55"
click at [227, 71] on link "Коментарі 5" at bounding box center [241, 76] width 76 height 24
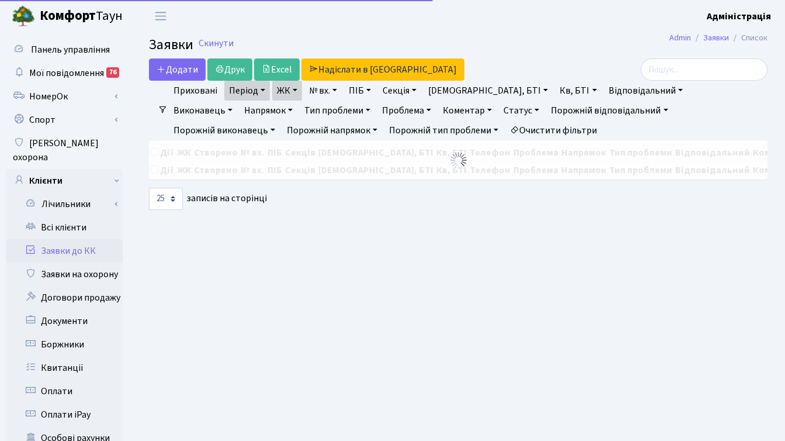
select select "25"
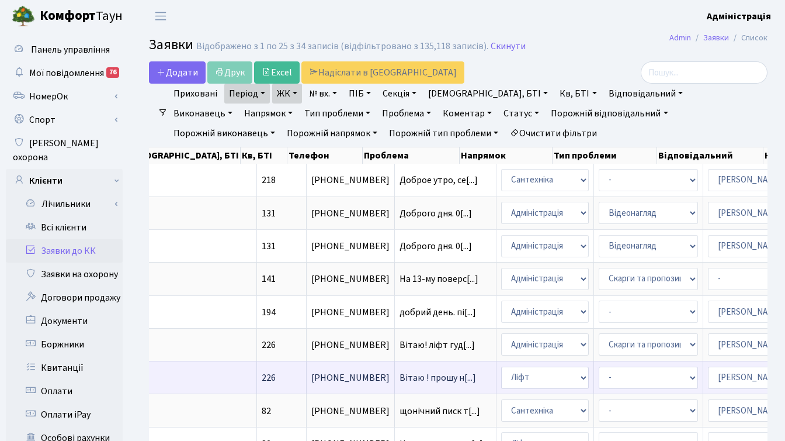
scroll to position [0, 442]
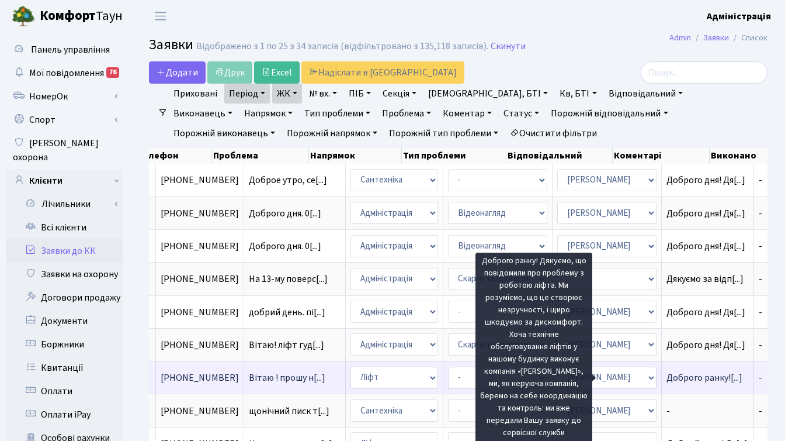
click at [667, 377] on span "Доброго ранку![...]" at bounding box center [705, 377] width 76 height 13
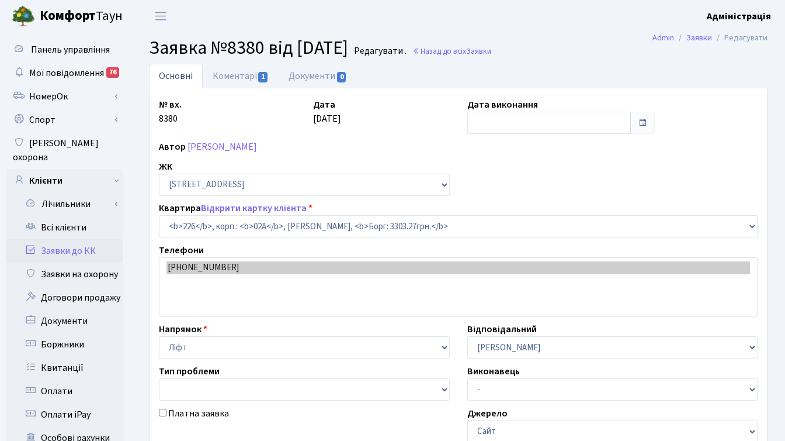
select select "20476"
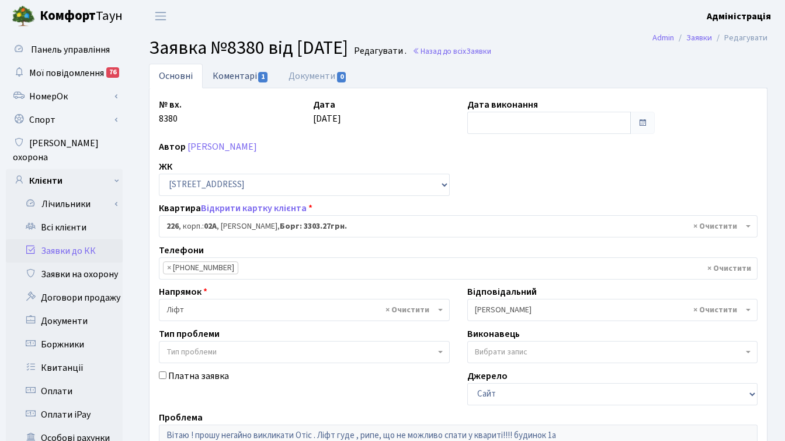
click at [224, 72] on link "Коментарі 1" at bounding box center [241, 76] width 76 height 24
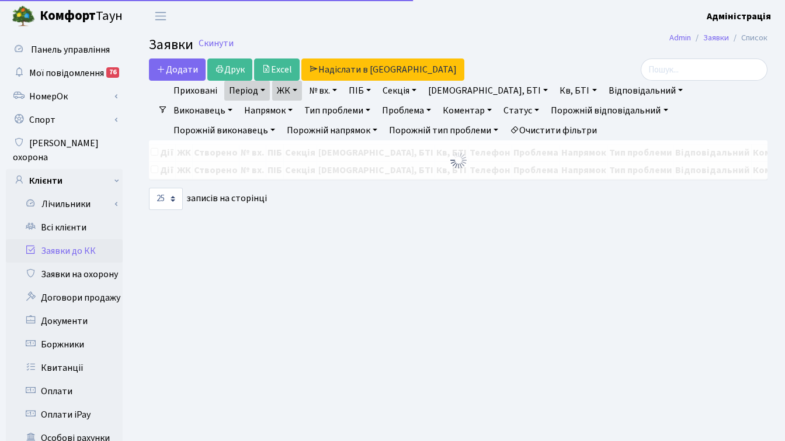
select select "25"
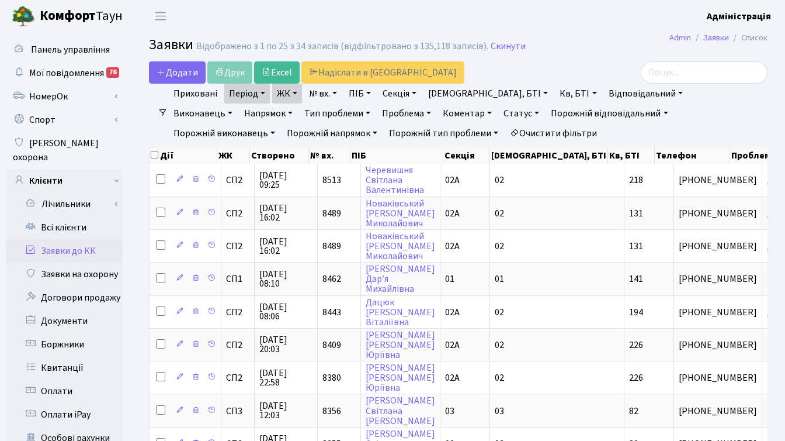
click at [604, 42] on h2 "Заявки Відображено з 1 по 25 з 34 записів (відфільтровано з 135,118 записів). С…" at bounding box center [458, 47] width 619 height 20
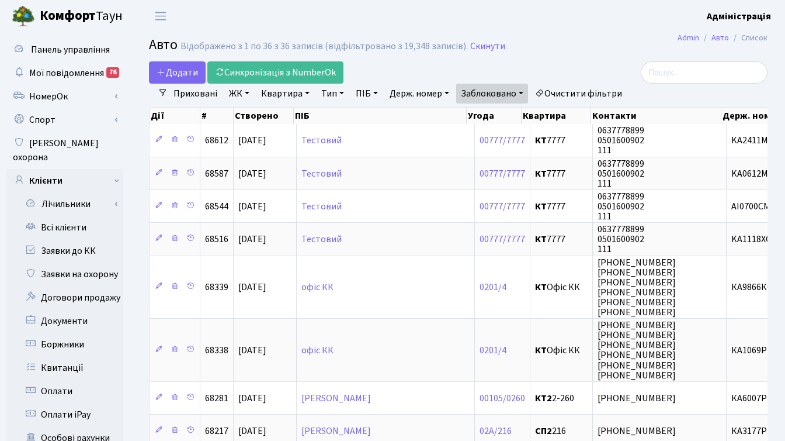
select select "50"
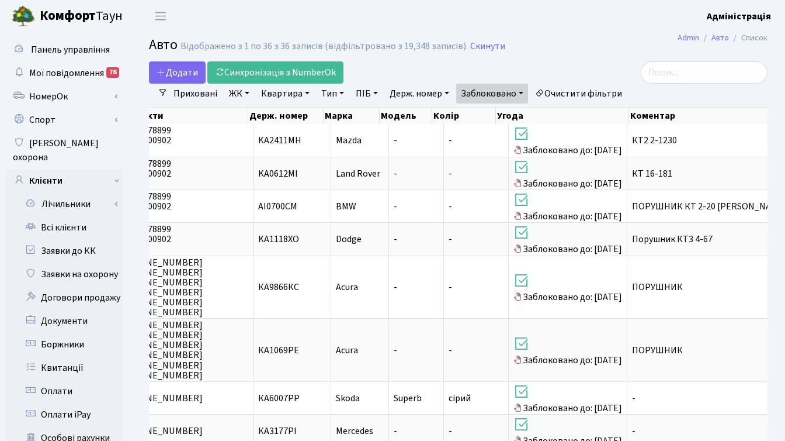
click at [57, 14] on b "Комфорт" at bounding box center [68, 15] width 56 height 19
